Goal: Task Accomplishment & Management: Use online tool/utility

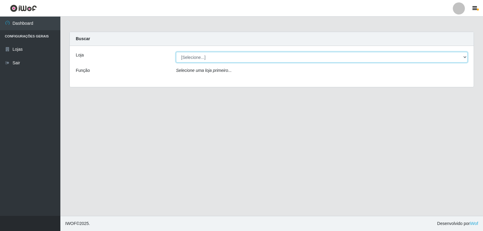
click at [197, 56] on select "[Selecione...] [PERSON_NAME]" at bounding box center [322, 57] width 292 height 11
select select "523"
click at [176, 52] on select "[Selecione...] [PERSON_NAME]" at bounding box center [322, 57] width 292 height 11
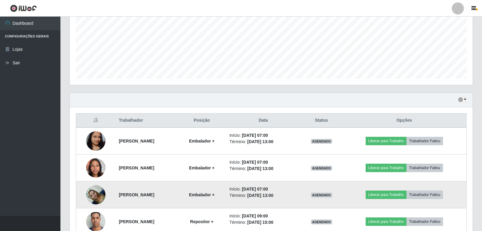
scroll to position [151, 0]
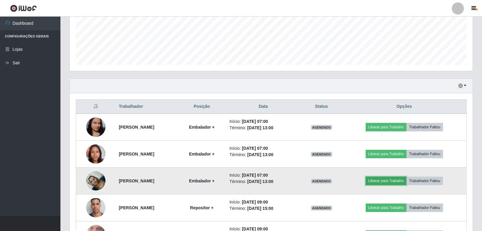
click at [392, 181] on button "Liberar para Trabalho" at bounding box center [385, 181] width 41 height 8
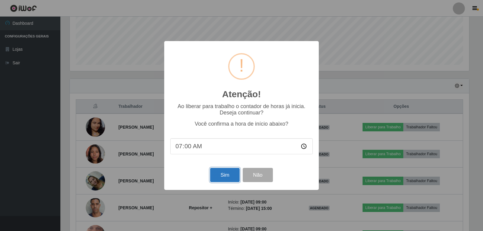
click at [220, 180] on button "Sim" at bounding box center [224, 175] width 29 height 14
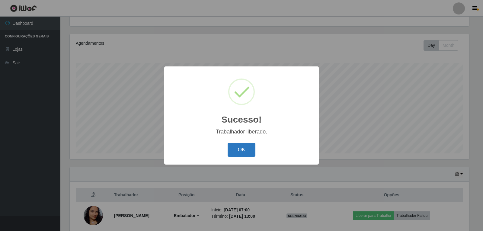
click at [235, 146] on button "OK" at bounding box center [242, 150] width 28 height 14
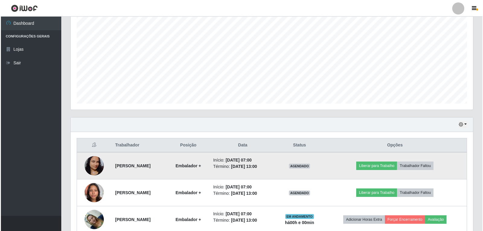
scroll to position [123, 0]
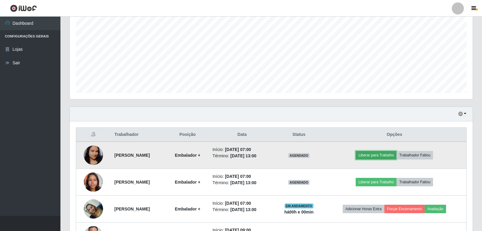
click at [391, 156] on button "Liberar para Trabalho" at bounding box center [375, 155] width 41 height 8
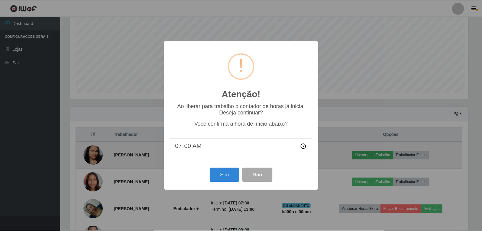
scroll to position [125, 400]
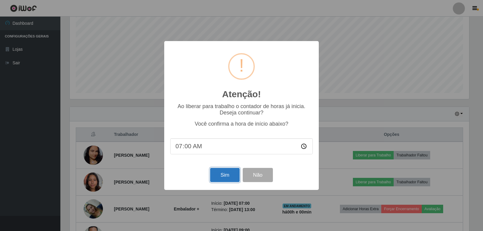
click at [215, 180] on button "Sim" at bounding box center [224, 175] width 29 height 14
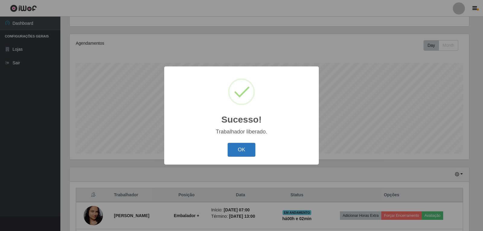
click at [240, 156] on button "OK" at bounding box center [242, 150] width 28 height 14
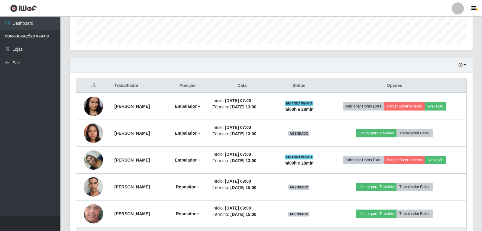
scroll to position [160, 0]
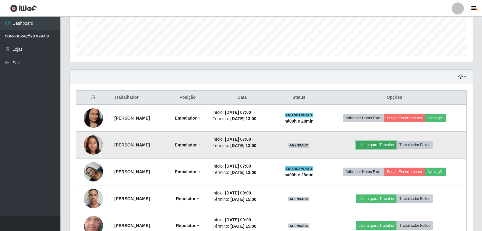
click at [371, 147] on button "Liberar para Trabalho" at bounding box center [375, 145] width 41 height 8
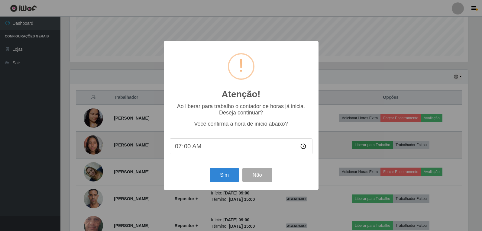
scroll to position [125, 400]
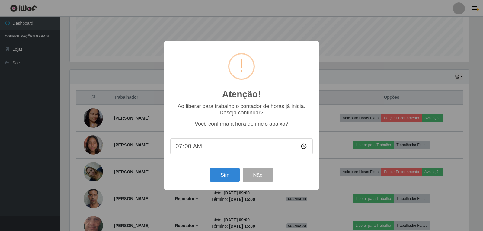
click at [210, 148] on input "07:00" at bounding box center [241, 146] width 143 height 16
click at [207, 148] on input "07:00" at bounding box center [241, 146] width 143 height 16
click at [187, 142] on input "07:00" at bounding box center [241, 146] width 143 height 16
click at [187, 145] on input "07:00" at bounding box center [241, 146] width 143 height 16
type input "07:30"
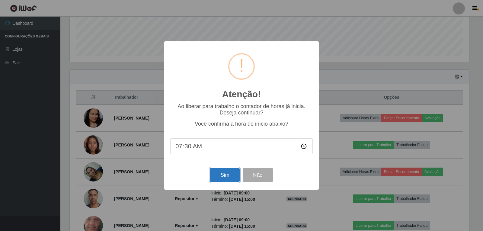
click at [230, 177] on button "Sim" at bounding box center [224, 175] width 29 height 14
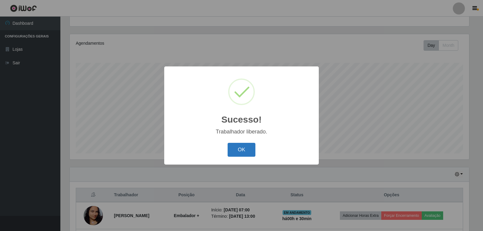
click at [239, 149] on button "OK" at bounding box center [242, 150] width 28 height 14
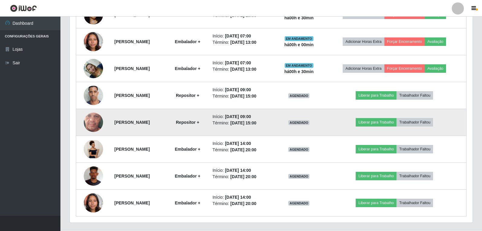
scroll to position [274, 0]
